Goal: Information Seeking & Learning: Check status

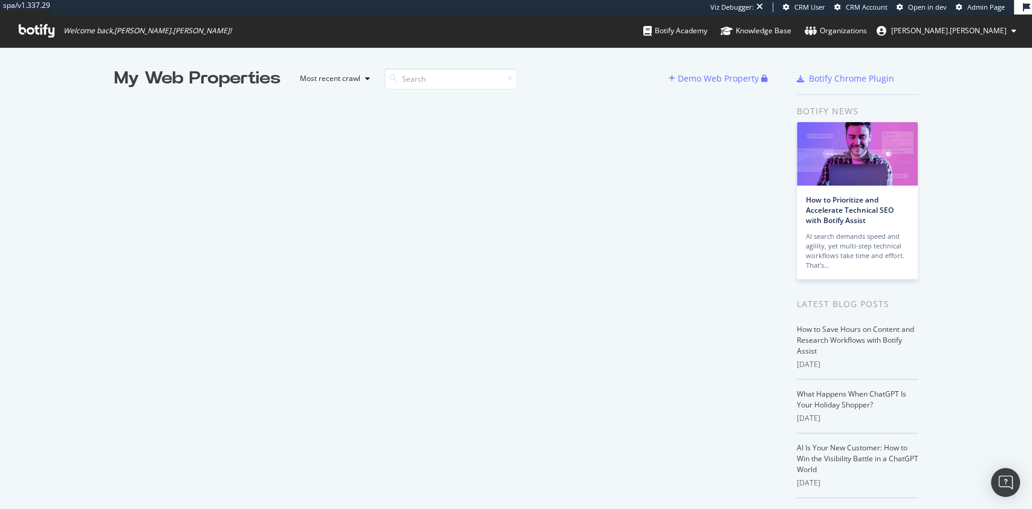
click at [973, 5] on span "Admin Page" at bounding box center [985, 6] width 37 height 9
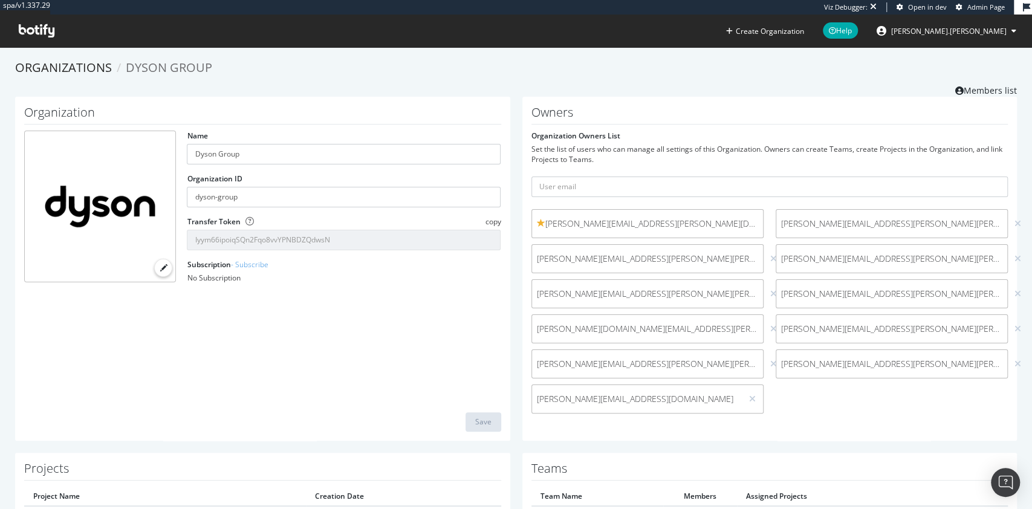
click at [970, 85] on link "Members list" at bounding box center [986, 89] width 62 height 15
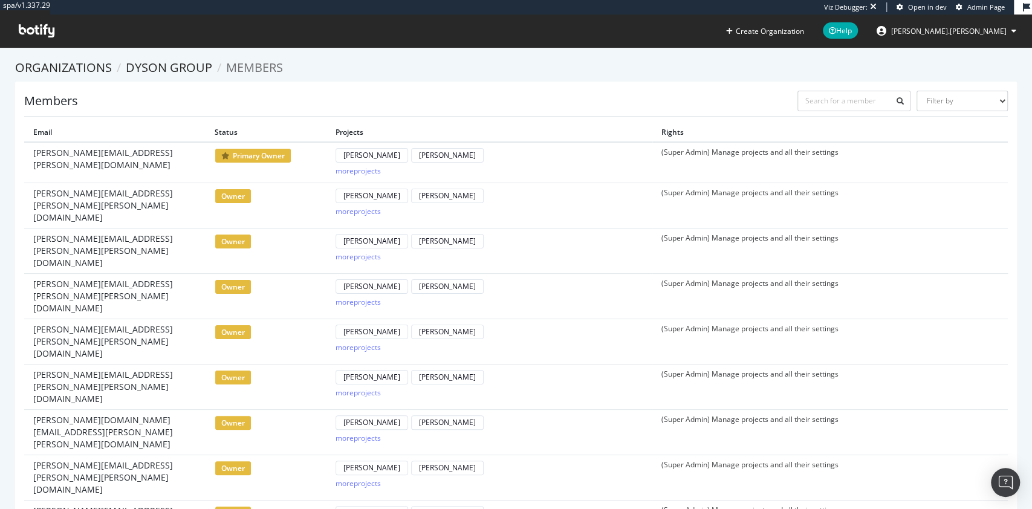
click at [227, 154] on icon at bounding box center [225, 155] width 8 height 7
click at [180, 69] on link "Dyson Group" at bounding box center [169, 67] width 86 height 16
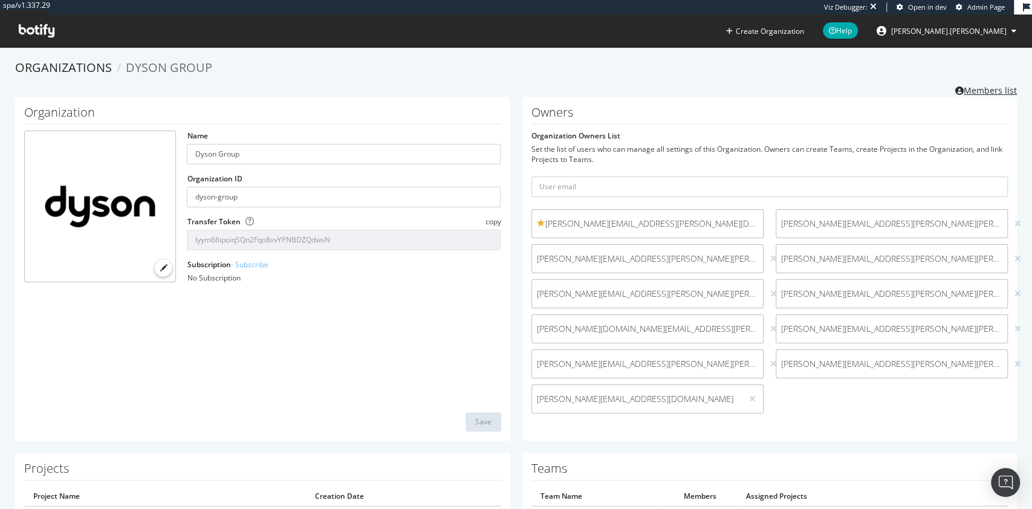
click at [969, 94] on link "Members list" at bounding box center [986, 89] width 62 height 15
click at [632, 76] on div "Organizations Dyson Group Members list" at bounding box center [516, 77] width 1002 height 37
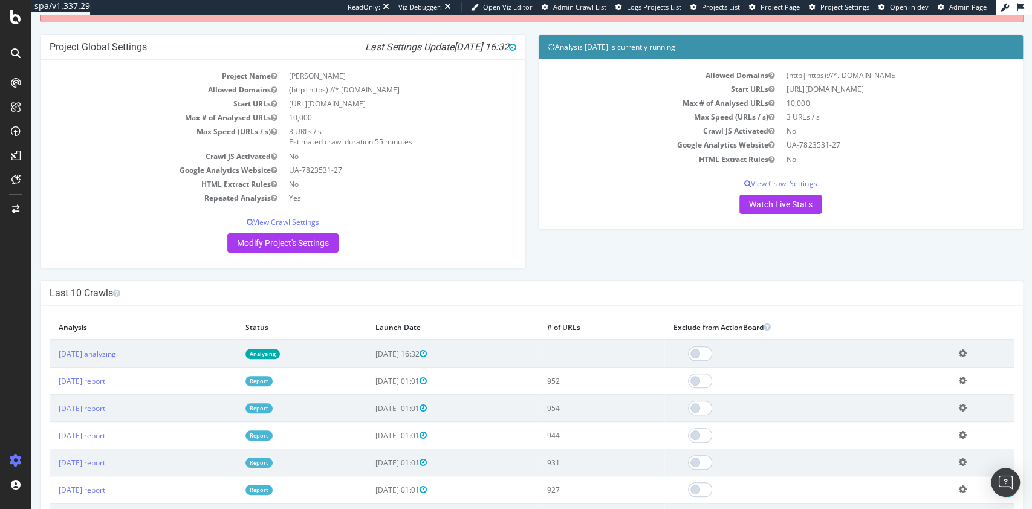
scroll to position [138, 0]
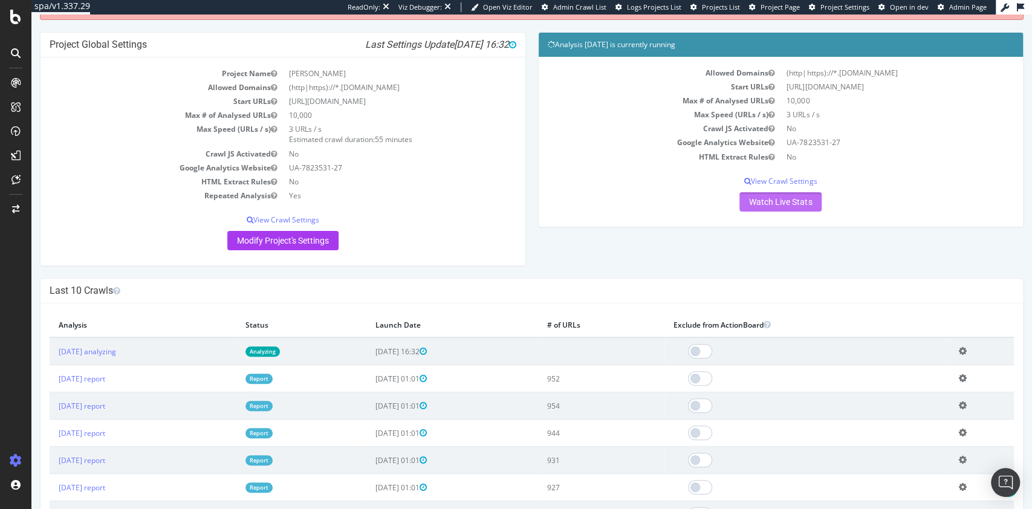
click at [753, 203] on link "Watch Live Stats" at bounding box center [780, 201] width 82 height 19
